Goal: Task Accomplishment & Management: Manage account settings

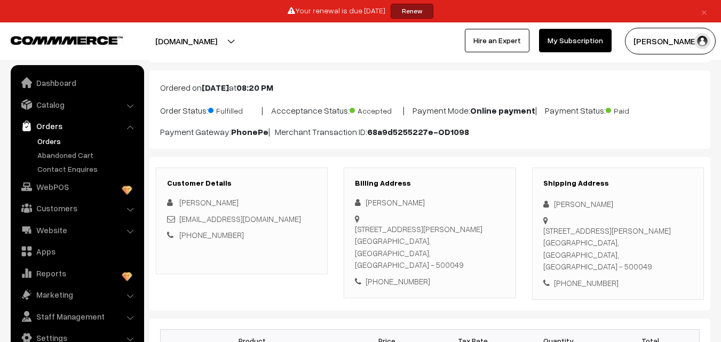
scroll to position [53, 0]
click at [46, 142] on link "Orders" at bounding box center [88, 141] width 106 height 11
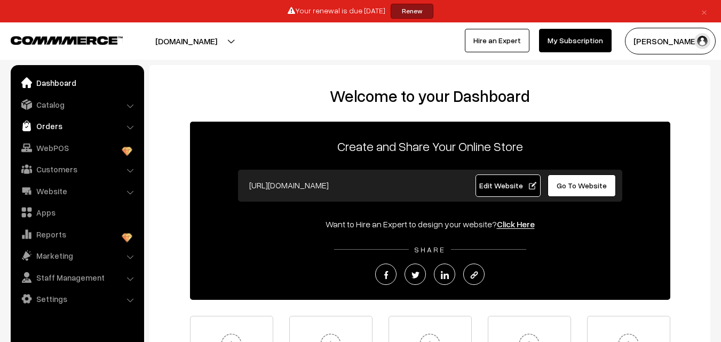
click at [45, 131] on link "Orders" at bounding box center [76, 125] width 127 height 19
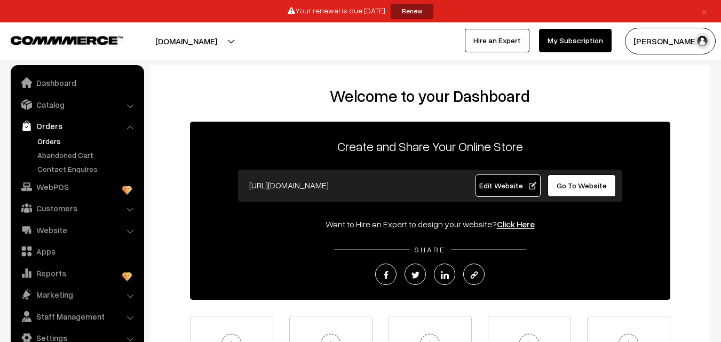
click at [47, 142] on link "Orders" at bounding box center [88, 141] width 106 height 11
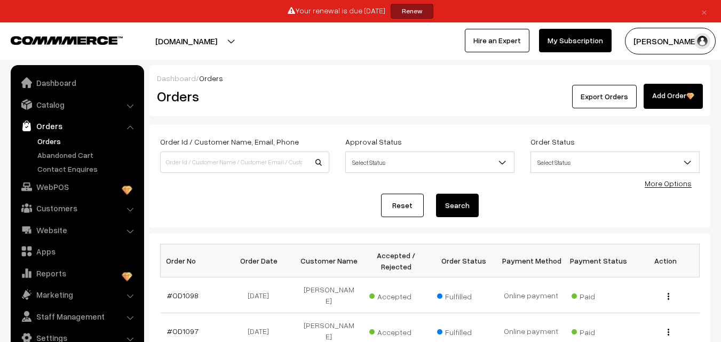
click at [46, 134] on link "Orders" at bounding box center [76, 125] width 127 height 19
